Goal: Task Accomplishment & Management: Use online tool/utility

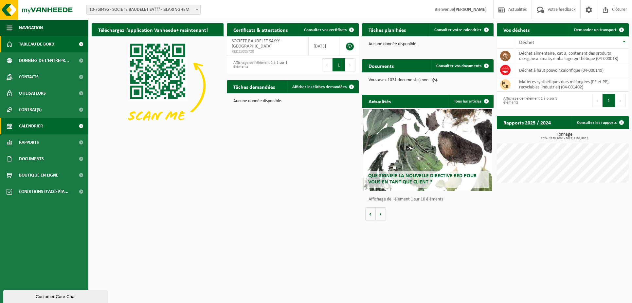
click at [25, 124] on span "Calendrier" at bounding box center [31, 126] width 24 height 16
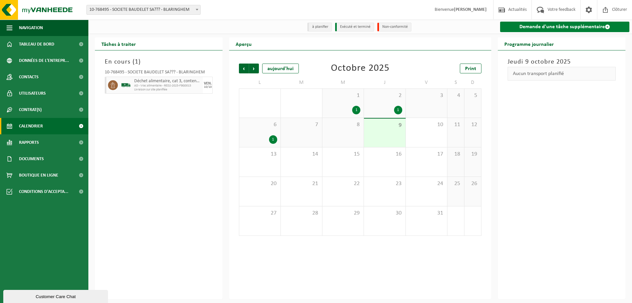
click at [548, 27] on link "Demande d'une tâche supplémentaire" at bounding box center [564, 27] width 129 height 10
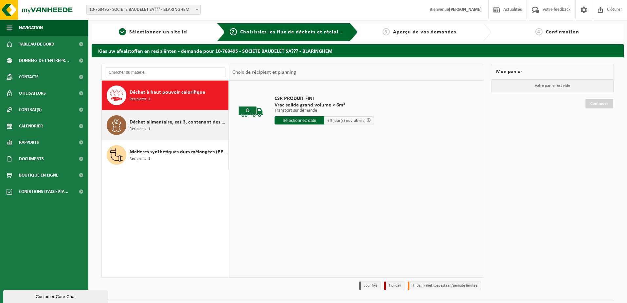
click at [154, 128] on div "Déchet alimentaire, cat 3, contenant des produits d'origine animale, emballage …" at bounding box center [178, 125] width 97 height 20
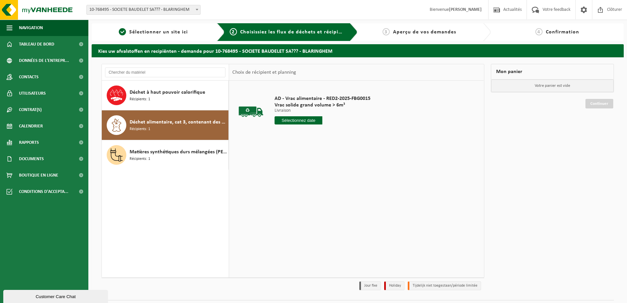
click at [299, 122] on input "text" at bounding box center [299, 120] width 48 height 8
click at [293, 179] on div "14" at bounding box center [291, 178] width 11 height 10
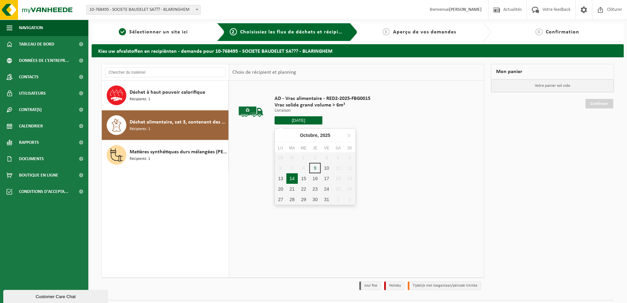
type input "à partir de 2025-10-14"
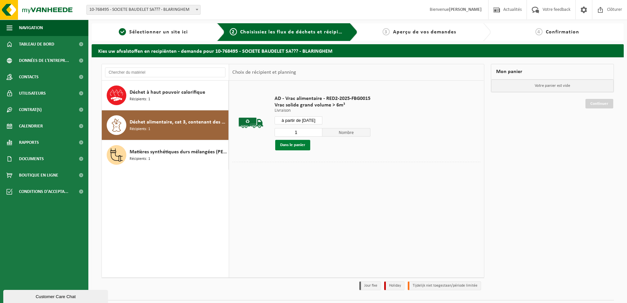
click at [290, 143] on button "Dans le panier" at bounding box center [292, 145] width 35 height 10
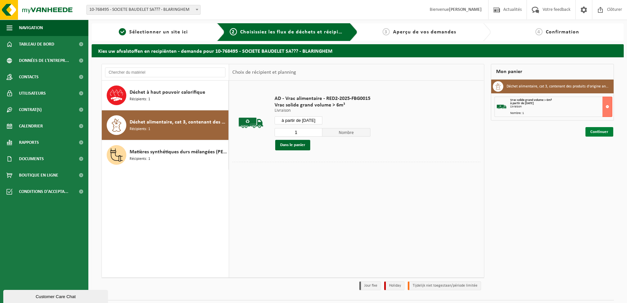
click at [596, 132] on link "Continuer" at bounding box center [600, 131] width 28 height 9
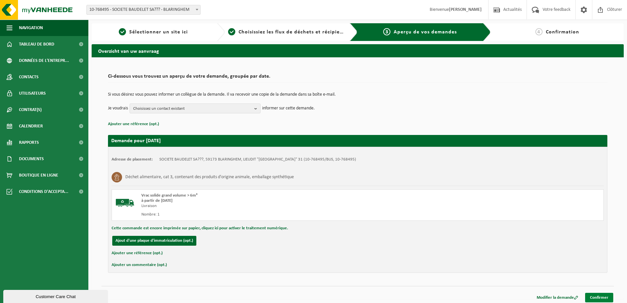
click at [594, 297] on link "Confirmer" at bounding box center [599, 297] width 28 height 9
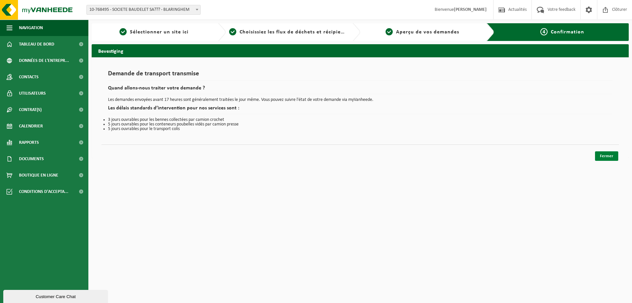
click at [608, 157] on link "Fermer" at bounding box center [606, 155] width 23 height 9
